Goal: Task Accomplishment & Management: Use online tool/utility

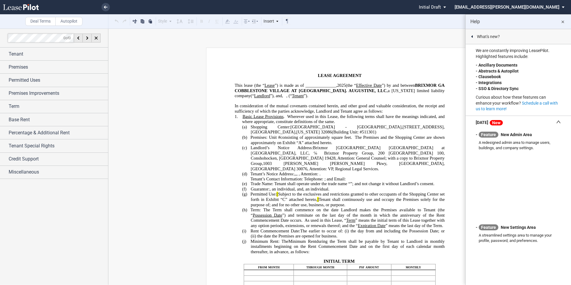
click at [562, 24] on md-icon "close" at bounding box center [562, 21] width 7 height 7
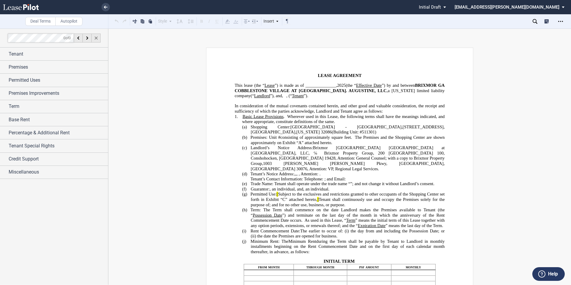
click at [95, 39] on icon at bounding box center [96, 38] width 3 height 3
click at [96, 39] on use at bounding box center [96, 38] width 3 height 3
click at [9, 52] on span "Tenant" at bounding box center [16, 54] width 15 height 7
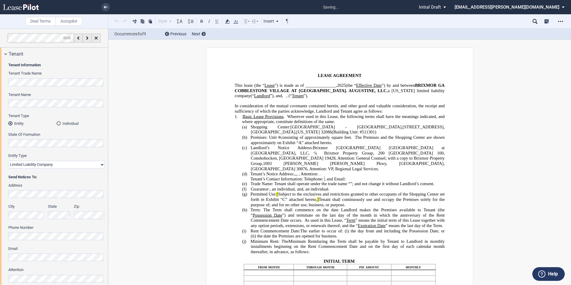
scroll to position [50, 0]
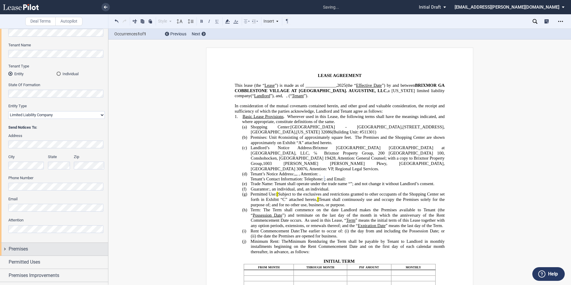
click at [59, 247] on div "Premises" at bounding box center [58, 249] width 99 height 7
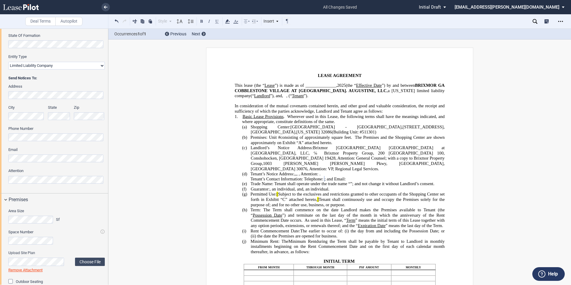
scroll to position [149, 0]
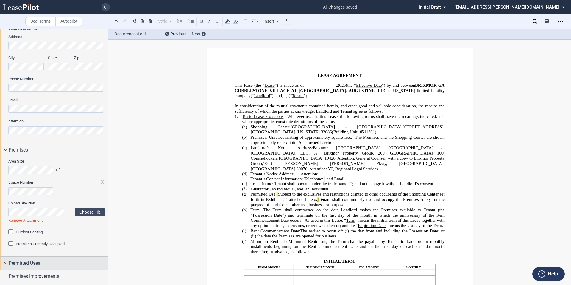
click at [38, 264] on span "Permitted Uses" at bounding box center [25, 263] width 32 height 7
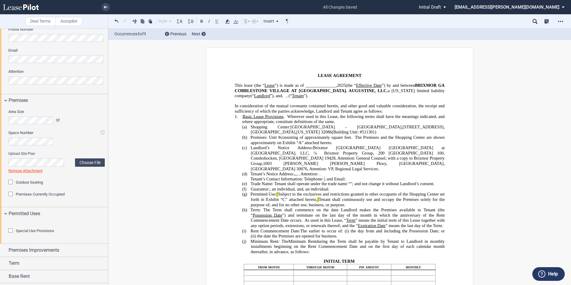
scroll to position [248, 0]
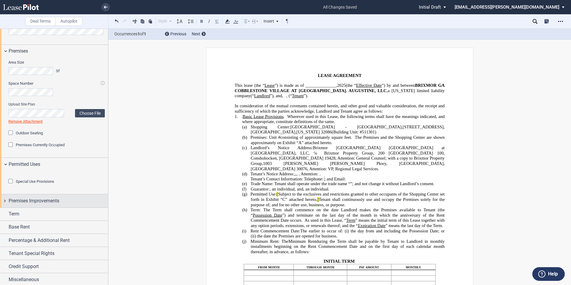
click at [57, 207] on div "Premises Improvements" at bounding box center [54, 201] width 108 height 13
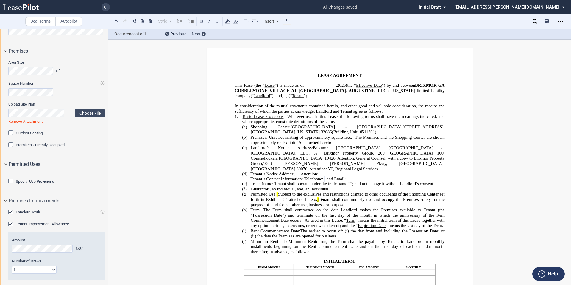
click at [37, 215] on span "Landlord Work" at bounding box center [28, 212] width 24 height 4
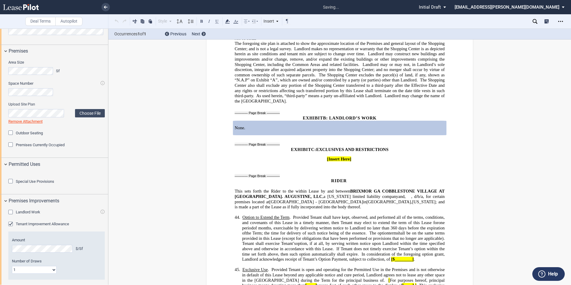
click at [34, 184] on span "Special Use Provisions" at bounding box center [35, 181] width 38 height 4
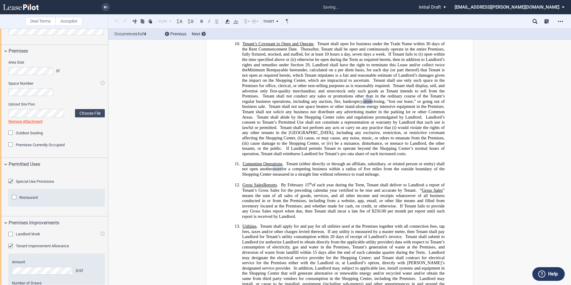
scroll to position [1056, 0]
click at [34, 184] on span "Special Use Provisions" at bounding box center [35, 181] width 38 height 4
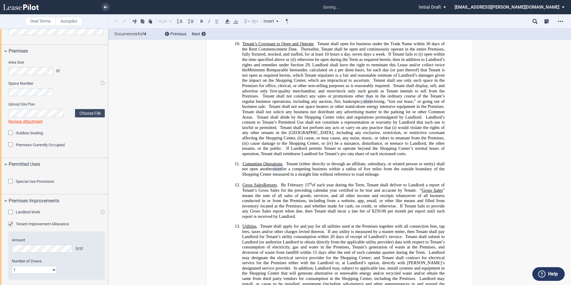
click at [34, 215] on span "Landlord Work" at bounding box center [28, 212] width 24 height 4
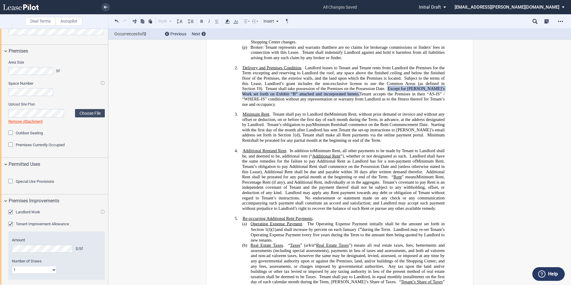
scroll to position [347, 0]
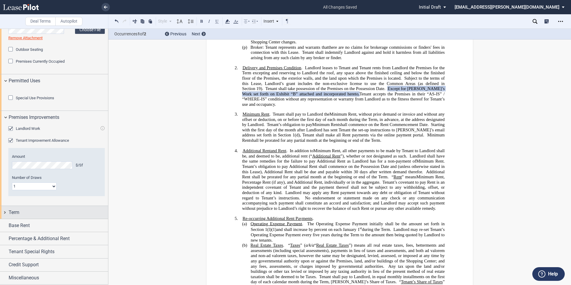
click at [28, 216] on div "Term" at bounding box center [58, 212] width 99 height 7
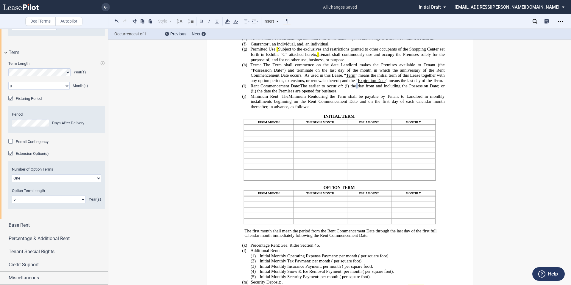
scroll to position [524, 0]
click at [39, 226] on div "Base Rent" at bounding box center [58, 225] width 99 height 7
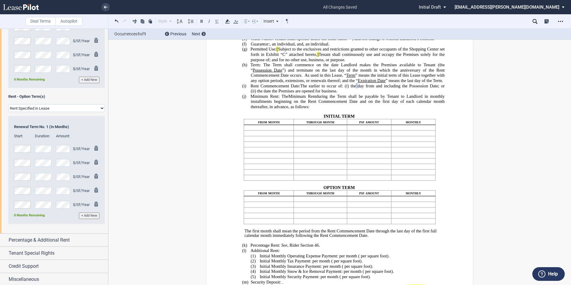
scroll to position [856, 0]
click at [37, 240] on span "Percentage & Additional Rent" at bounding box center [39, 238] width 61 height 7
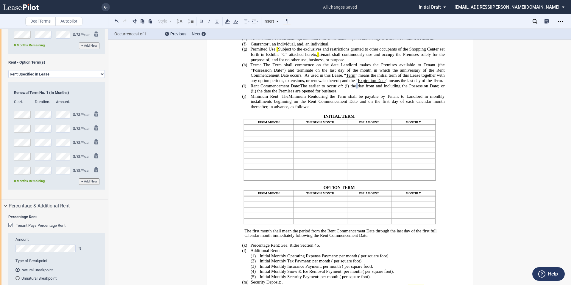
click at [41, 228] on span "Tenant Pays Percentage Rent" at bounding box center [41, 225] width 50 height 4
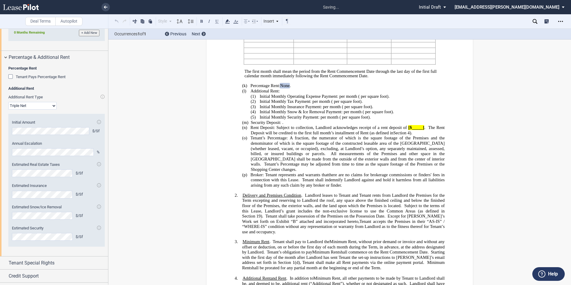
scroll to position [1049, 0]
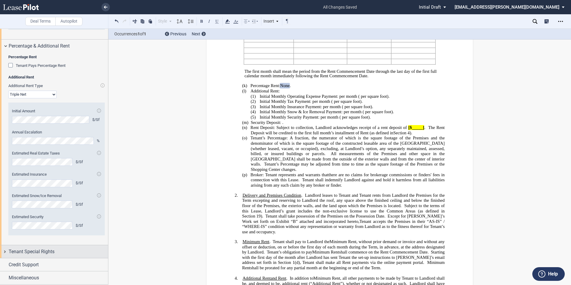
click at [71, 252] on div "Tenant Special Rights" at bounding box center [58, 251] width 99 height 7
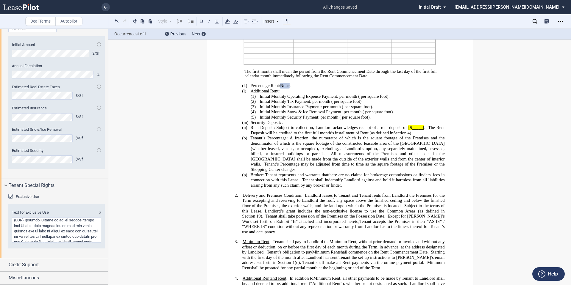
scroll to position [99, 0]
click at [56, 261] on div "Credit Support" at bounding box center [54, 265] width 108 height 13
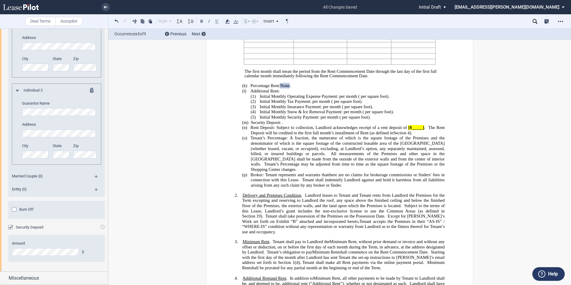
scroll to position [1430, 0]
click at [48, 279] on div "Miscellaneous" at bounding box center [58, 278] width 99 height 7
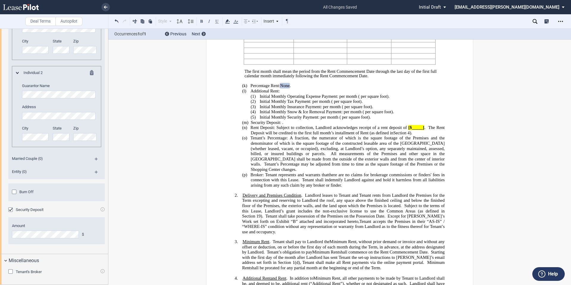
scroll to position [1447, 0]
click at [24, 269] on div "Tenant's Broker Name" at bounding box center [54, 276] width 108 height 18
click at [28, 272] on span "Tenant's Broker" at bounding box center [29, 272] width 26 height 4
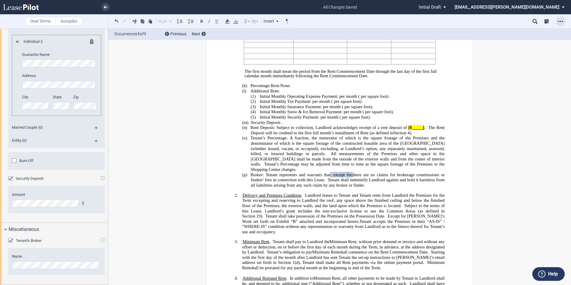
click at [558, 22] on div "Open Lease options menu" at bounding box center [560, 22] width 10 height 10
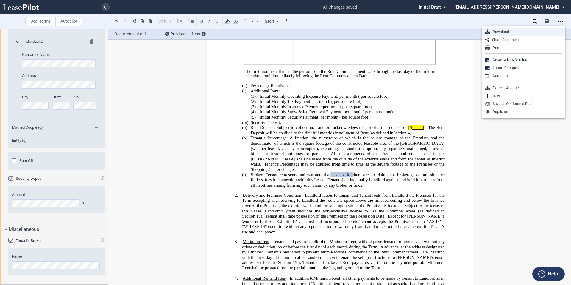
click at [508, 32] on div "Download" at bounding box center [525, 31] width 73 height 5
